Goal: Complete application form: Complete application form

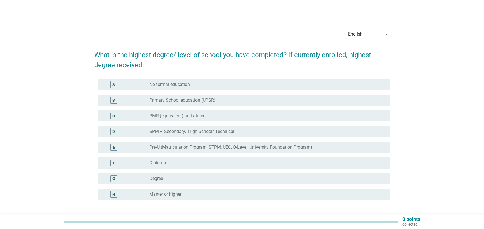
click at [194, 180] on div "radio_button_unchecked Degree" at bounding box center [265, 178] width 232 height 6
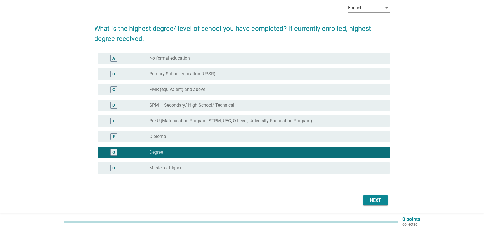
scroll to position [44, 0]
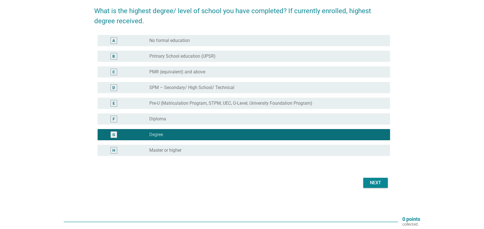
drag, startPoint x: 378, startPoint y: 181, endPoint x: 330, endPoint y: 177, distance: 48.8
click at [377, 182] on div "Next" at bounding box center [375, 182] width 16 height 7
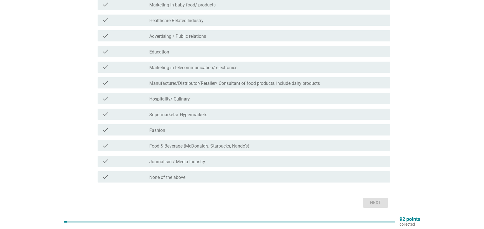
scroll to position [84, 0]
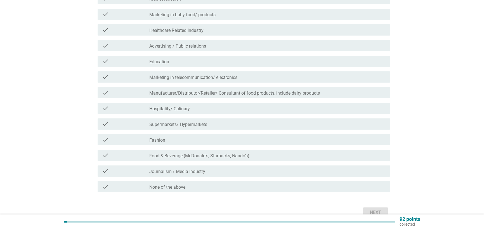
click at [224, 173] on div "check_box_outline_blank Journalism / Media Industry" at bounding box center [267, 170] width 236 height 7
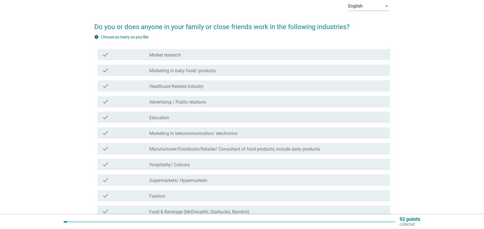
click at [236, 120] on div "check_box_outline_blank Education" at bounding box center [267, 117] width 236 height 7
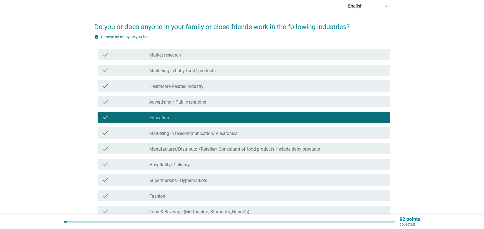
scroll to position [56, 0]
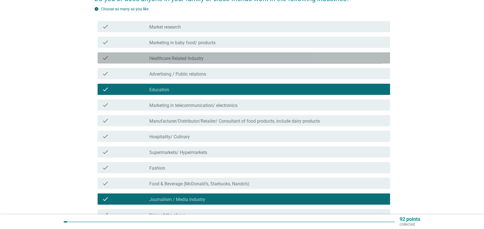
click at [261, 60] on div "check_box_outline_blank Healthcare Related Industry" at bounding box center [267, 57] width 236 height 7
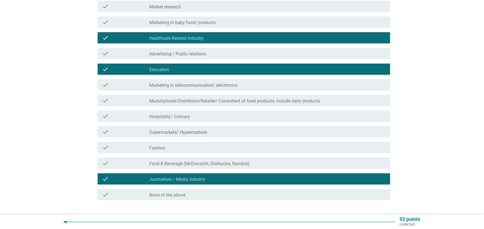
scroll to position [113, 0]
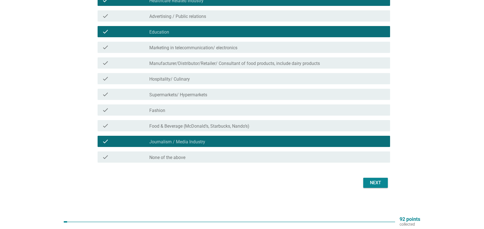
click at [374, 181] on div "Next" at bounding box center [375, 182] width 16 height 7
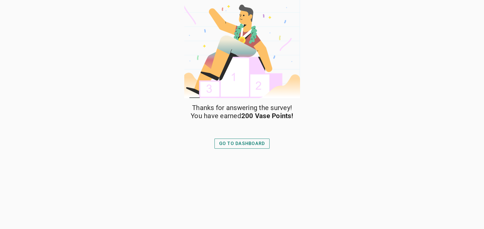
click at [252, 146] on div "GO TO DASHBOARD" at bounding box center [242, 143] width 46 height 7
